Goal: Task Accomplishment & Management: Manage account settings

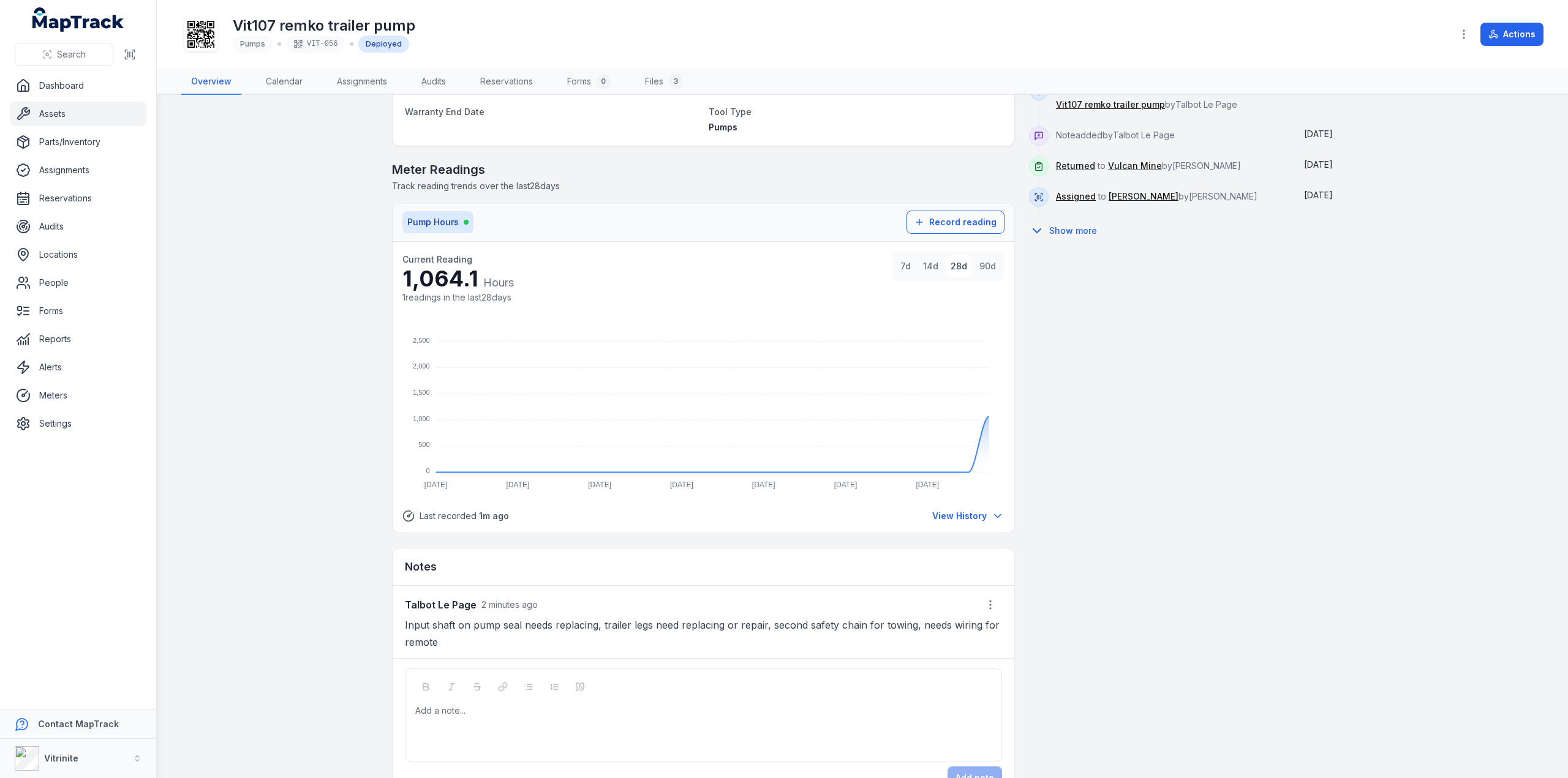
scroll to position [680, 0]
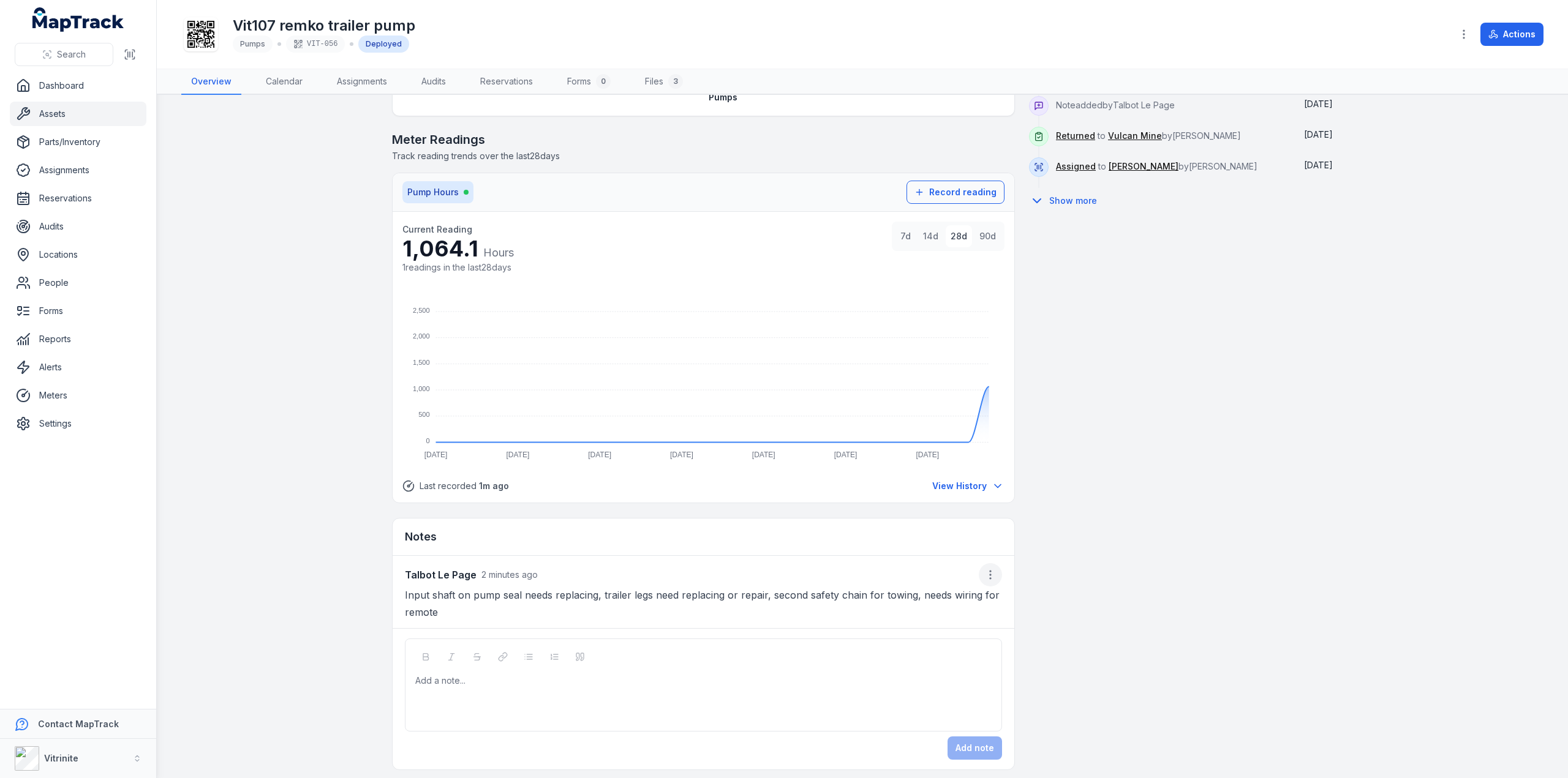
click at [985, 569] on icon "button" at bounding box center [990, 575] width 12 height 12
click at [924, 606] on div "Edit note" at bounding box center [924, 602] width 138 height 22
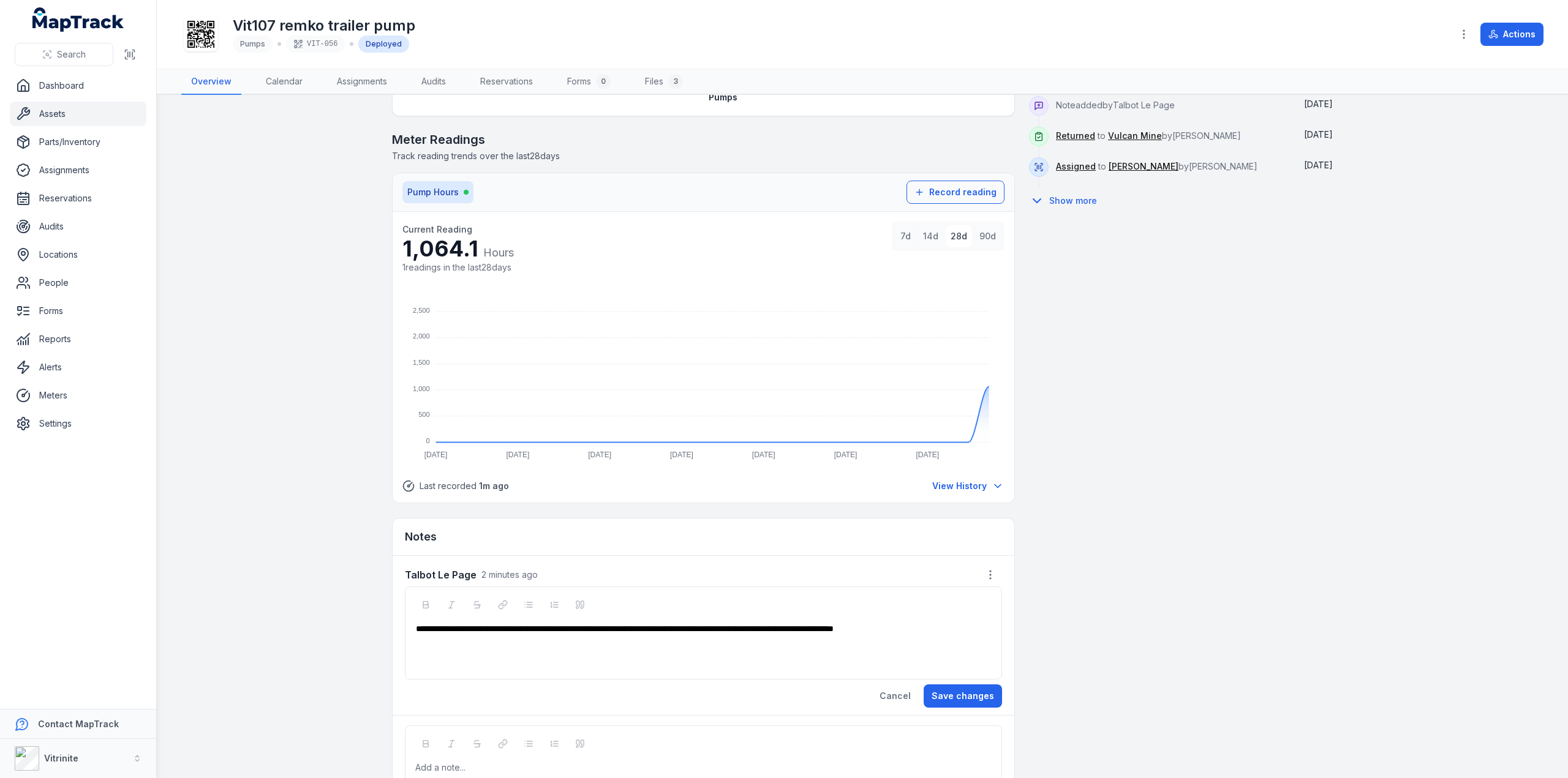
click at [961, 623] on div "**********" at bounding box center [704, 629] width 576 height 12
click at [956, 688] on button "Save changes" at bounding box center [963, 696] width 79 height 23
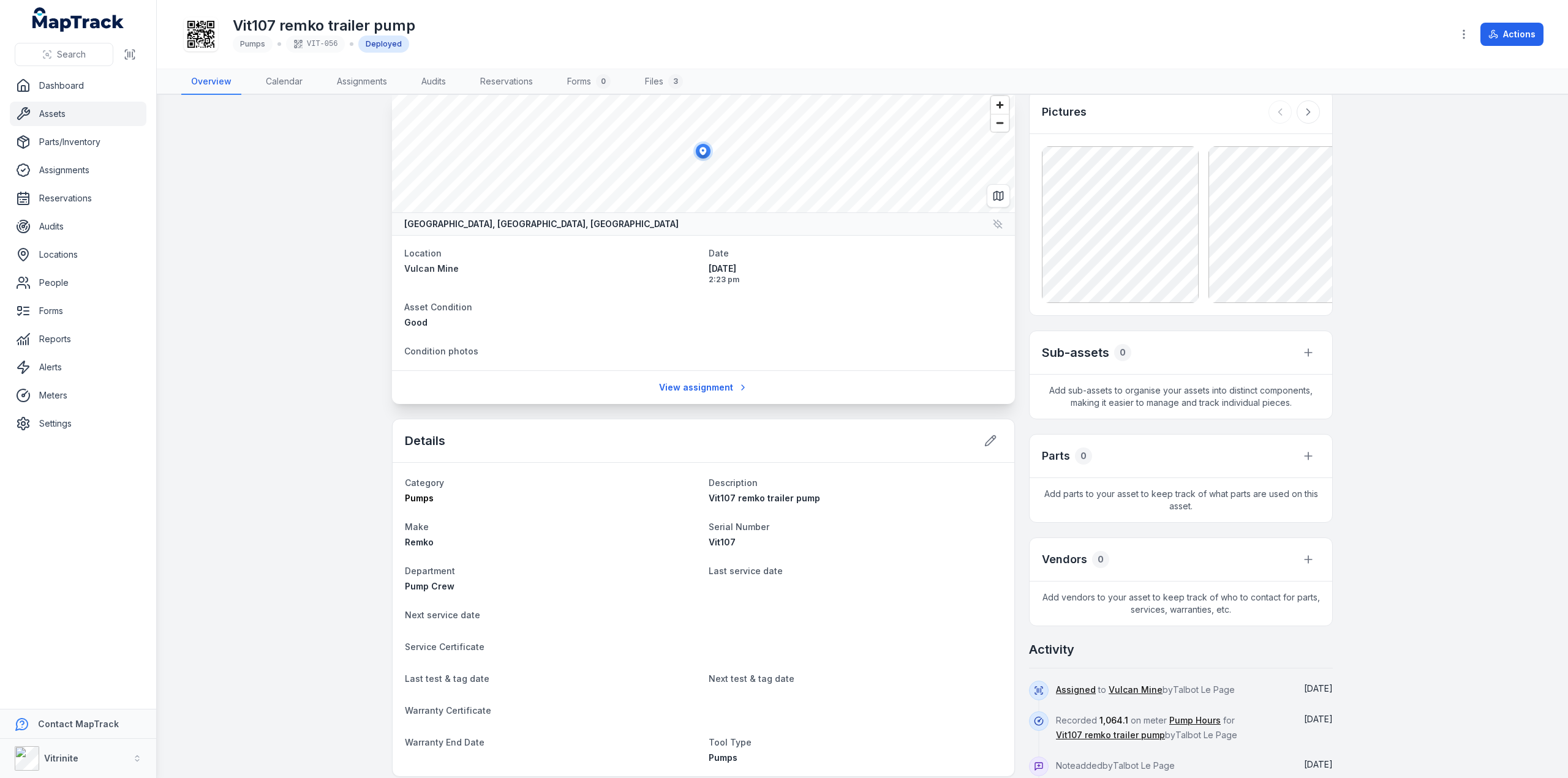
scroll to position [0, 0]
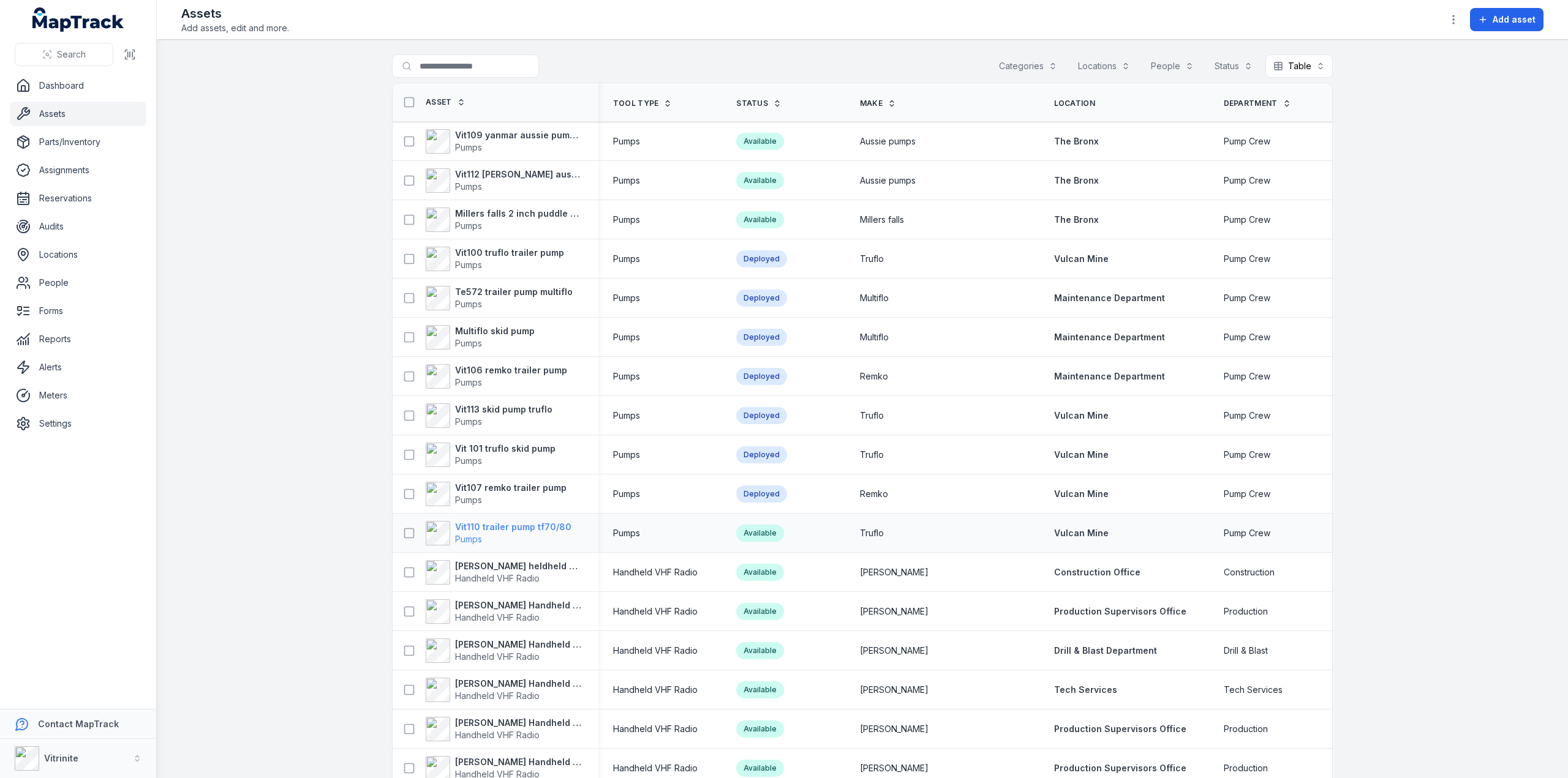
click at [471, 529] on strong "Vit110 trailer pump tf70/80" at bounding box center [513, 527] width 116 height 12
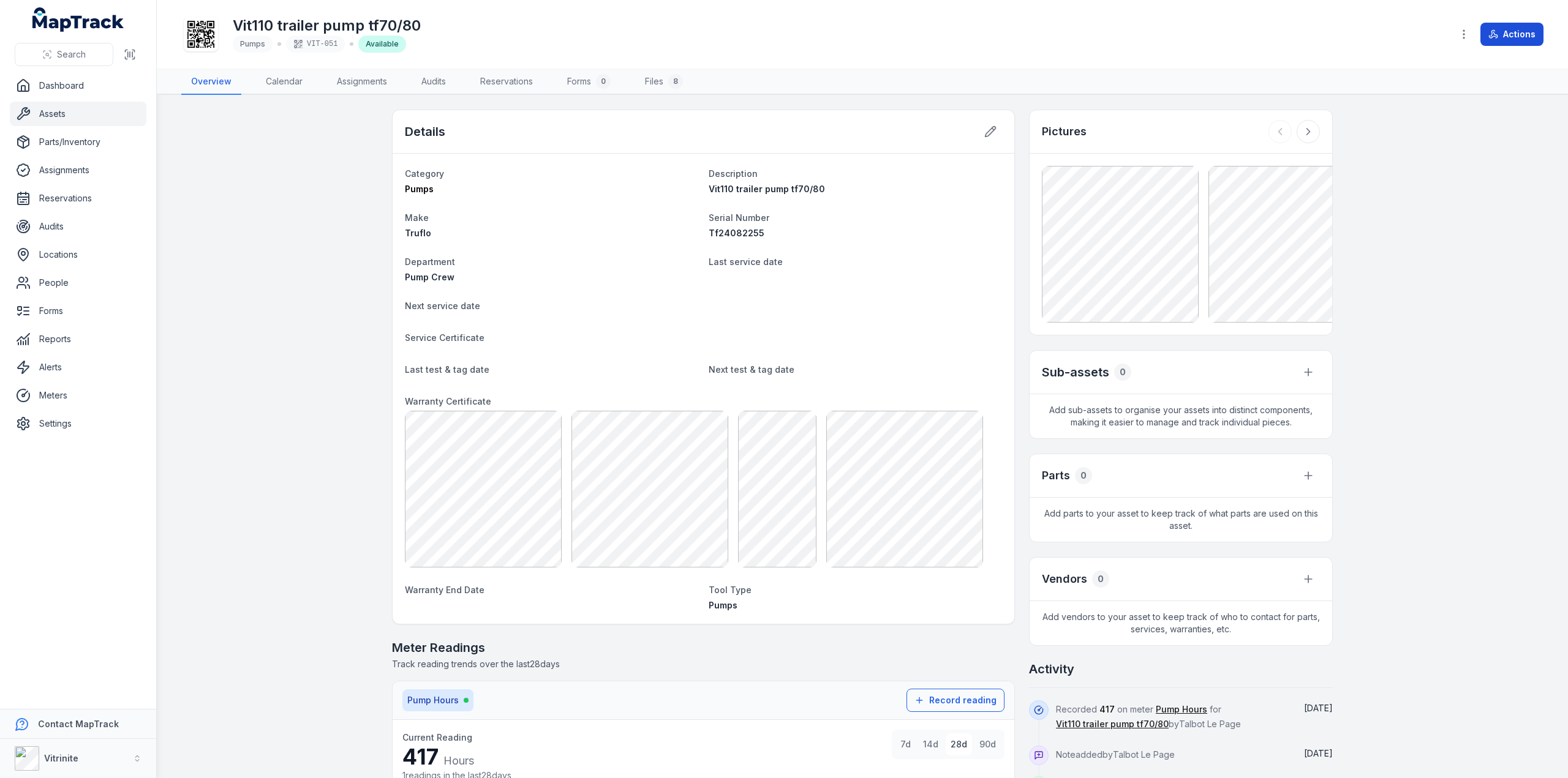
click at [1504, 33] on button "Actions" at bounding box center [1512, 34] width 63 height 23
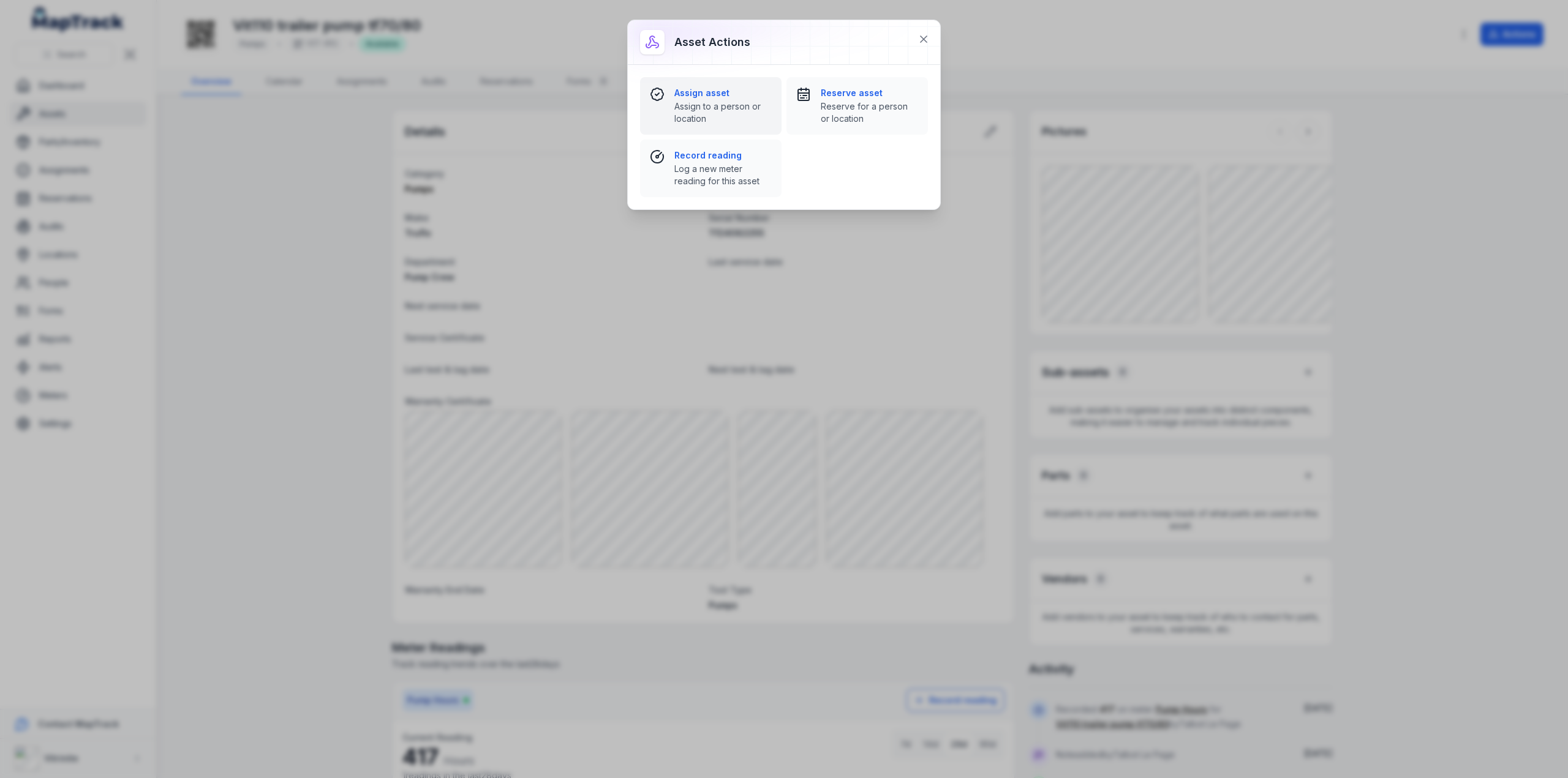
click at [693, 104] on span "Assign to a person or location" at bounding box center [724, 113] width 98 height 25
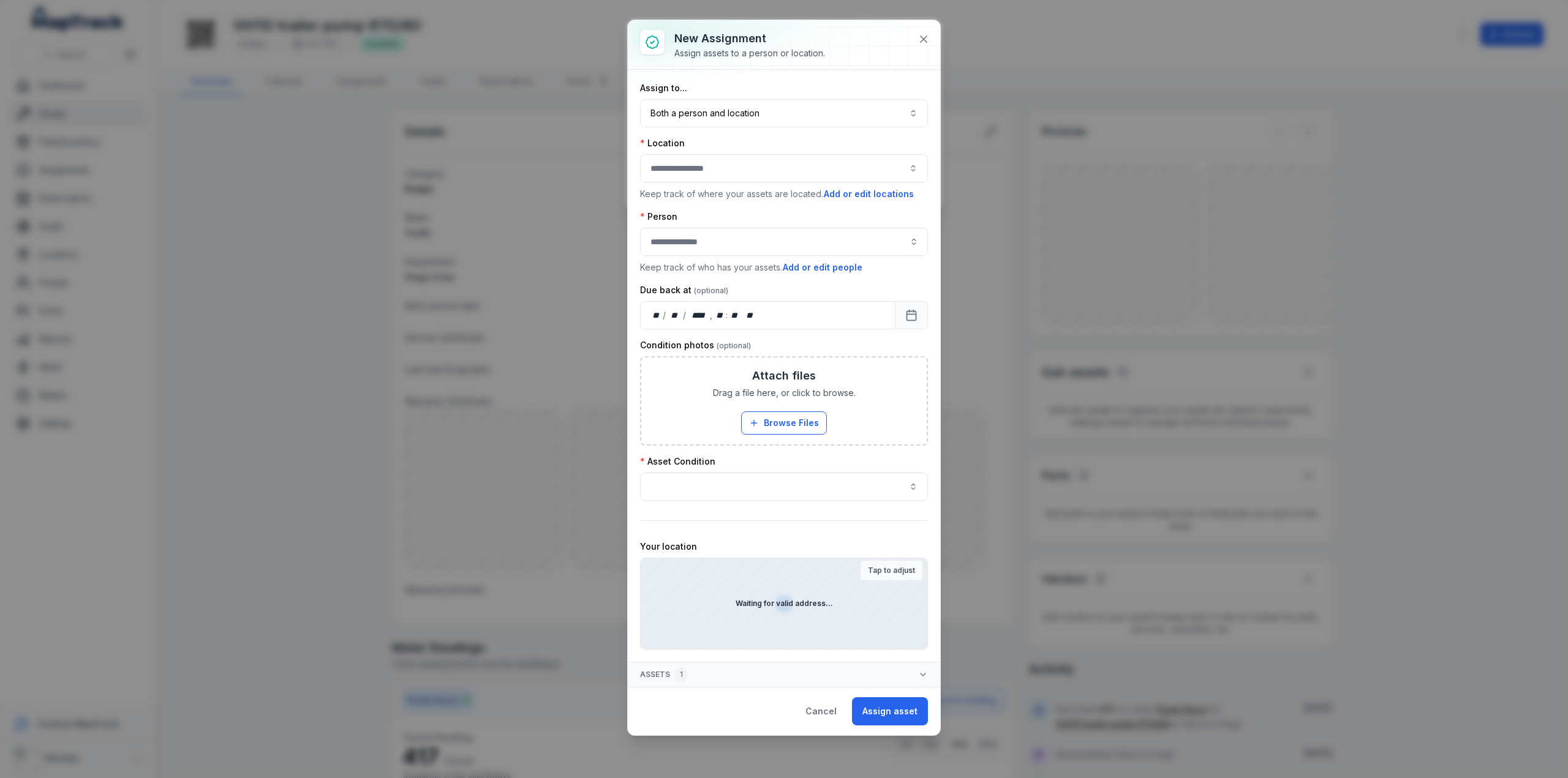
click at [710, 163] on div at bounding box center [783, 168] width 288 height 28
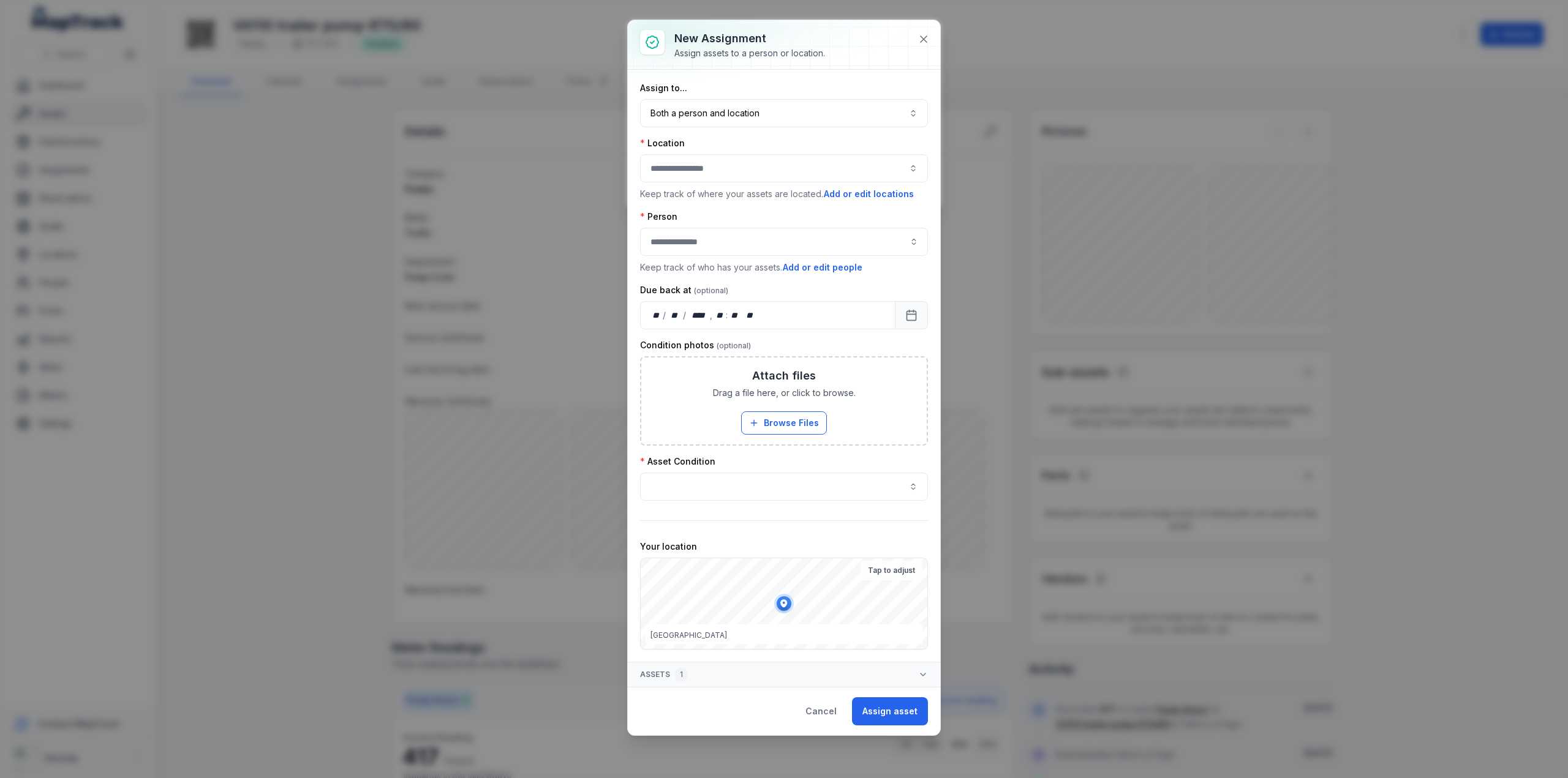
click at [780, 141] on div "Location" at bounding box center [783, 143] width 288 height 12
click at [843, 191] on button "Add or edit locations" at bounding box center [869, 194] width 91 height 13
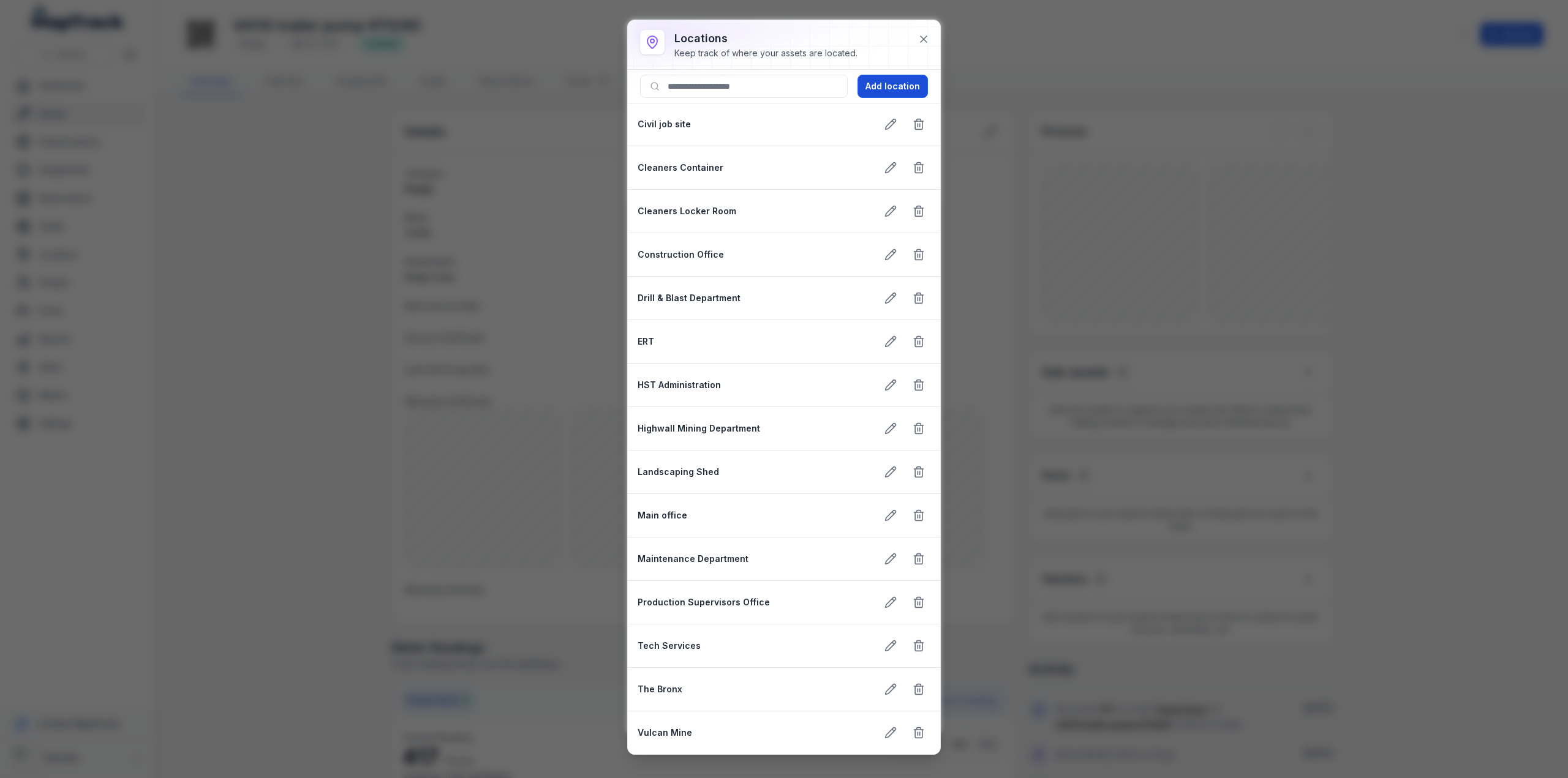
click at [889, 81] on button "Add location" at bounding box center [893, 86] width 70 height 23
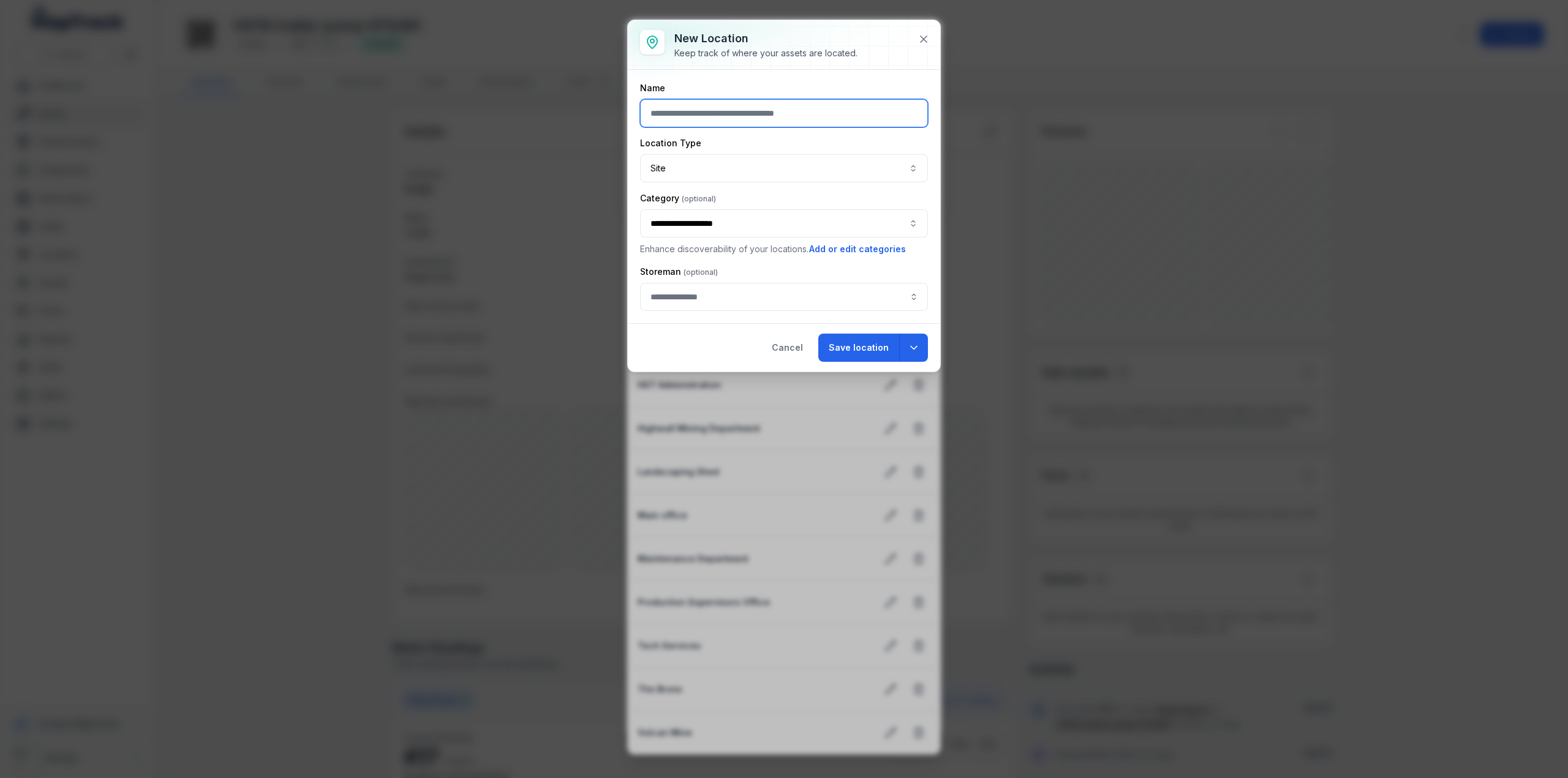
click at [665, 114] on input "text" at bounding box center [783, 114] width 288 height 28
type input "**********"
click at [871, 344] on button "Save location" at bounding box center [859, 348] width 81 height 28
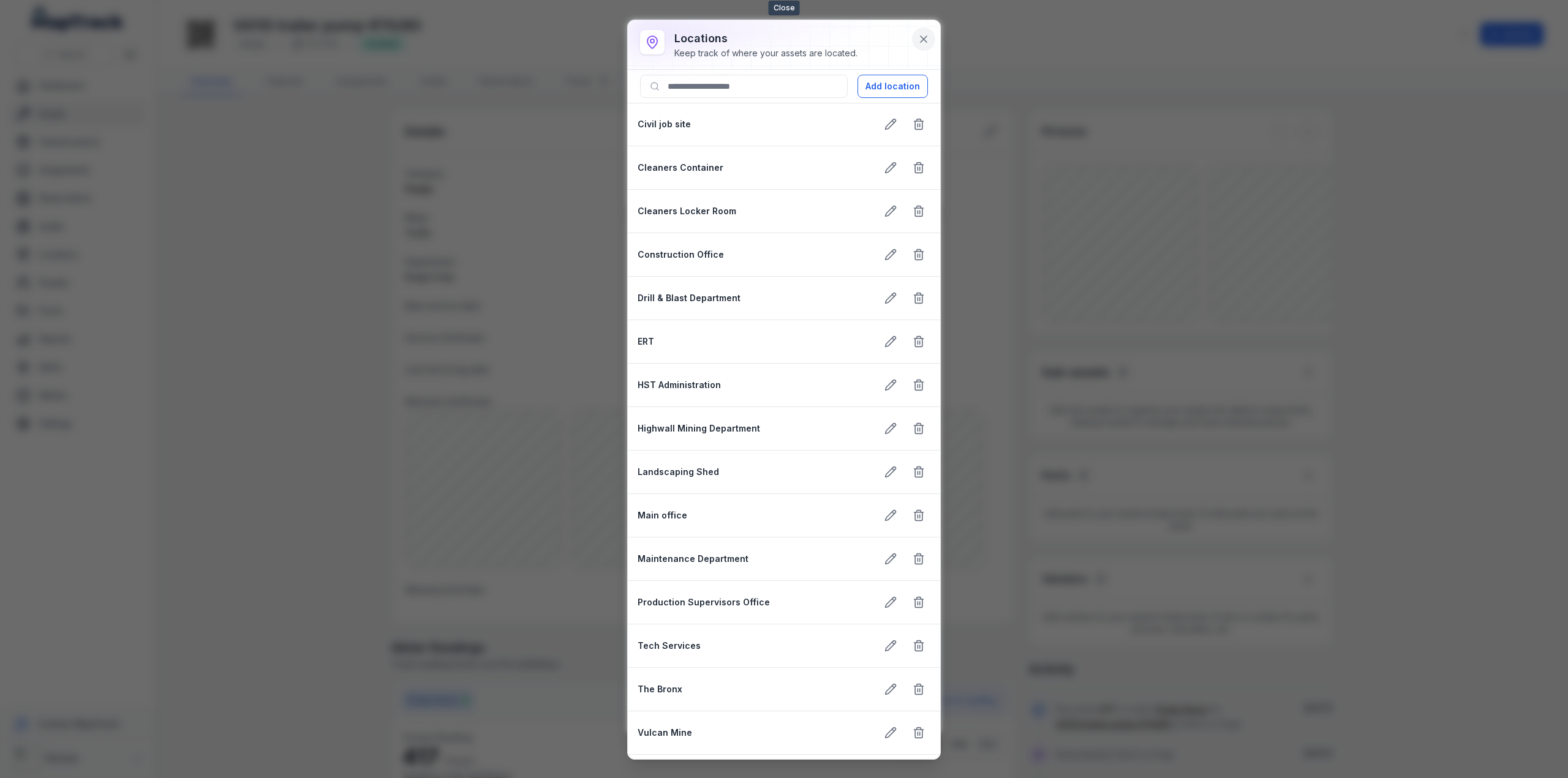
click at [924, 36] on icon at bounding box center [923, 39] width 12 height 12
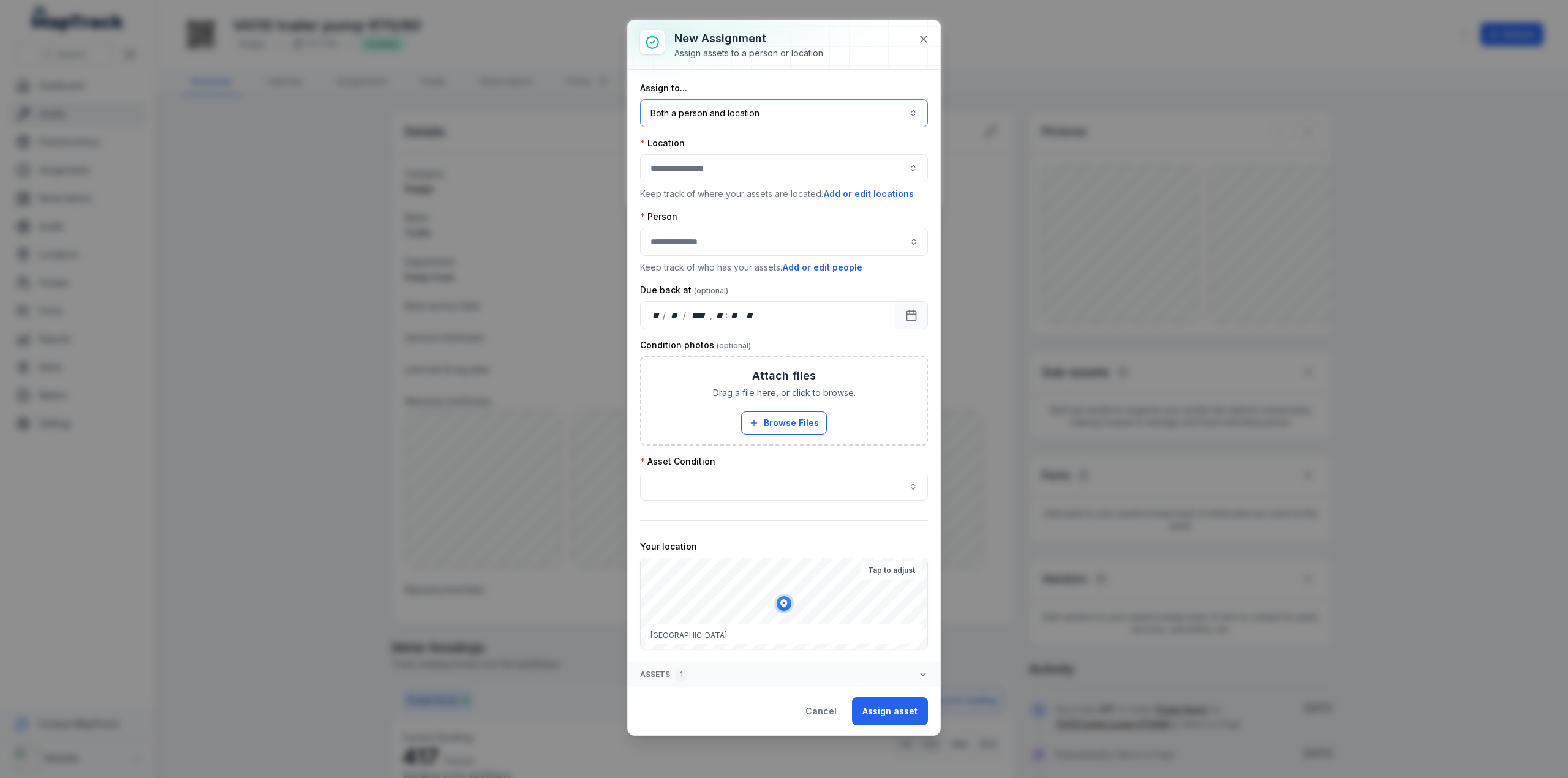
click at [710, 118] on button "Both a person and location ****" at bounding box center [783, 114] width 288 height 28
click at [697, 189] on span "A location" at bounding box center [687, 191] width 40 height 12
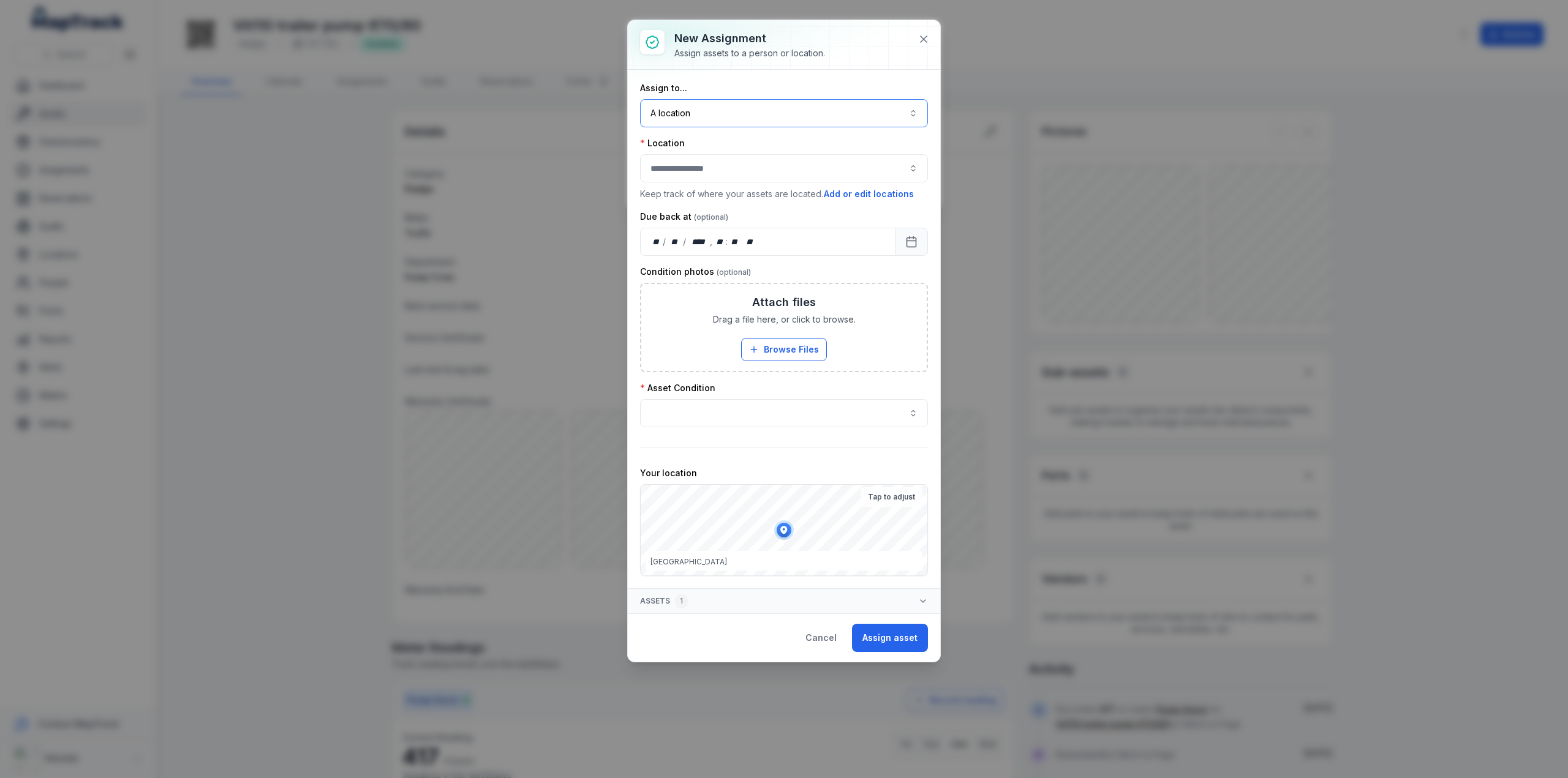
click at [683, 167] on div at bounding box center [783, 168] width 288 height 28
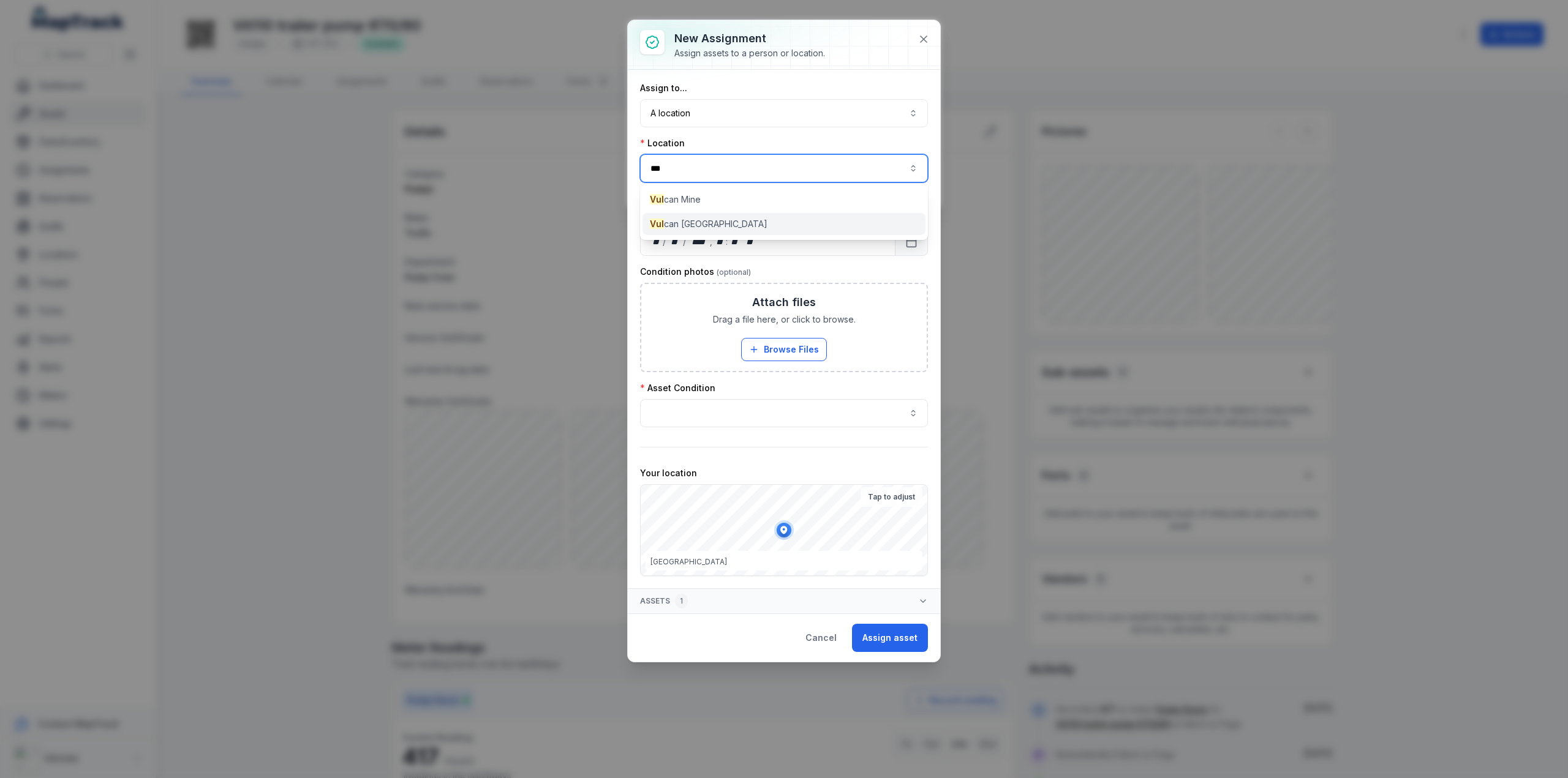
type input "***"
click at [690, 219] on span "Vulcan North ROM" at bounding box center [686, 224] width 74 height 12
type input "**********"
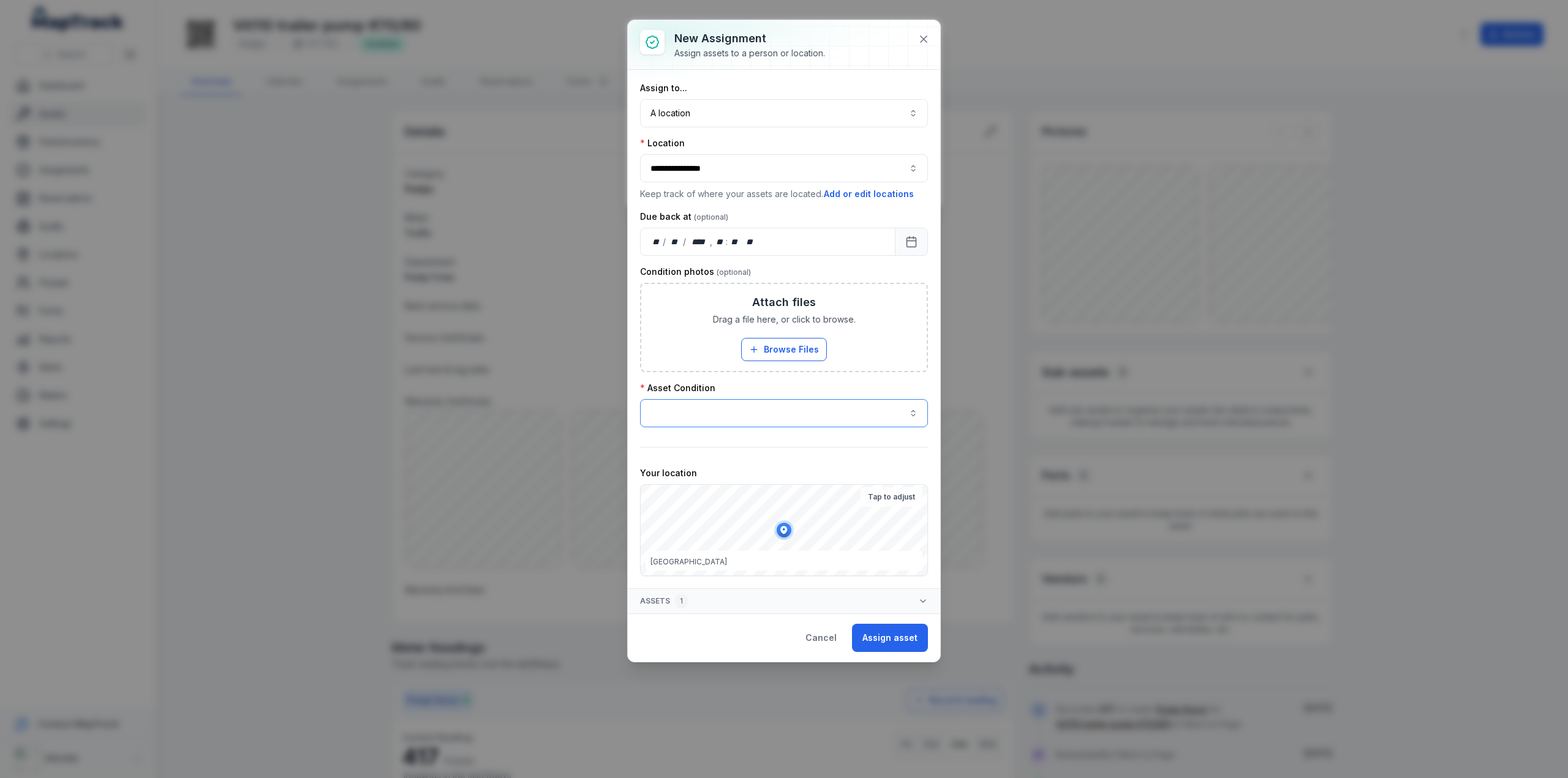
click at [670, 401] on button "button" at bounding box center [783, 413] width 288 height 28
click at [682, 447] on span "Good" at bounding box center [678, 443] width 22 height 12
click at [888, 631] on button "Assign asset" at bounding box center [890, 638] width 76 height 28
